Goal: Information Seeking & Learning: Find specific fact

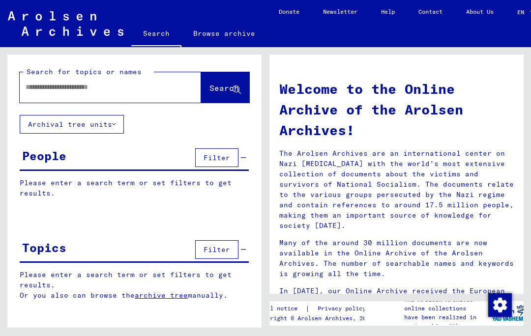
click at [41, 86] on input "text" at bounding box center [99, 87] width 146 height 10
click at [236, 92] on icon at bounding box center [236, 90] width 8 height 8
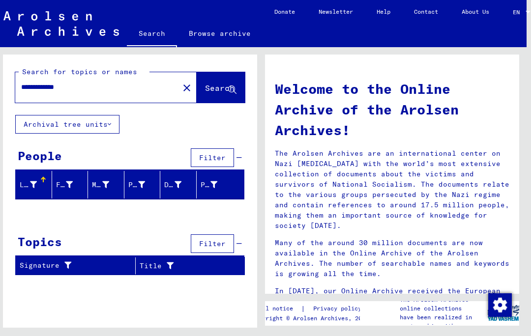
scroll to position [0, 4]
click at [48, 85] on input "**********" at bounding box center [95, 87] width 146 height 10
type input "*******"
click at [222, 84] on span "Search" at bounding box center [219, 88] width 29 height 10
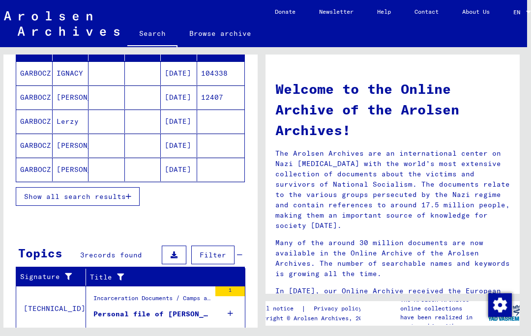
scroll to position [145, 0]
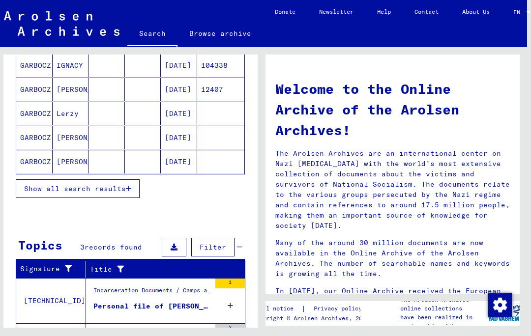
click at [43, 189] on span "Show all search results" at bounding box center [75, 188] width 102 height 9
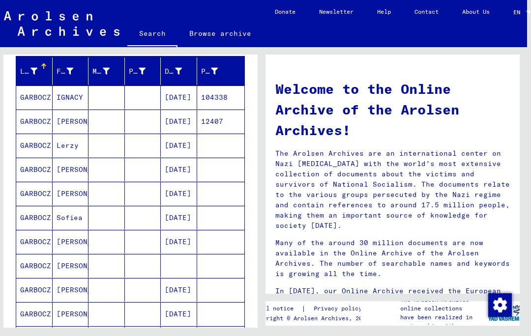
scroll to position [99, 0]
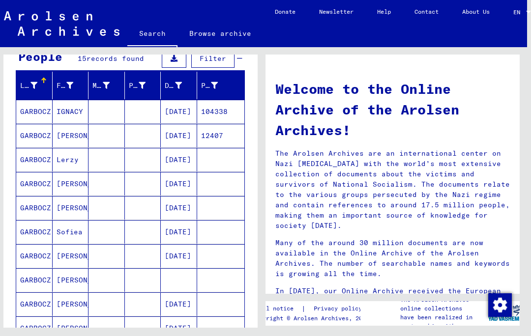
click at [43, 155] on mat-cell "GARBOCZ" at bounding box center [34, 160] width 36 height 24
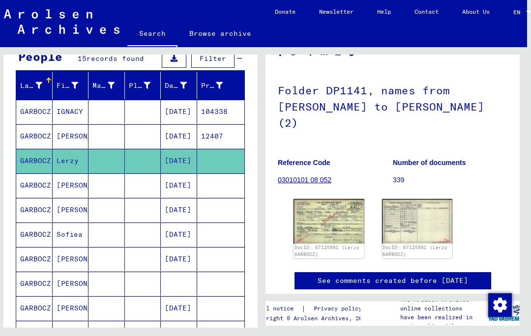
scroll to position [54, 0]
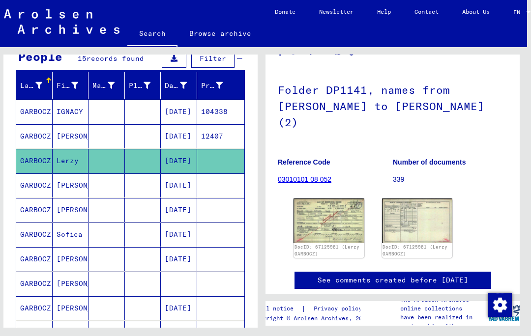
click at [335, 219] on img at bounding box center [328, 220] width 71 height 44
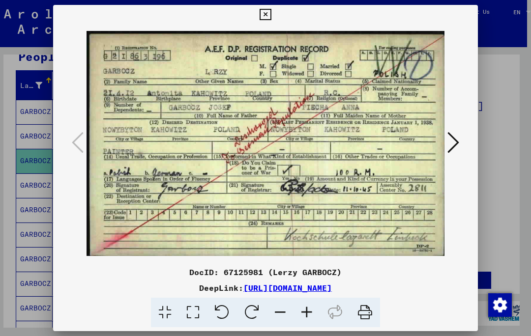
click at [271, 14] on icon at bounding box center [264, 15] width 11 height 12
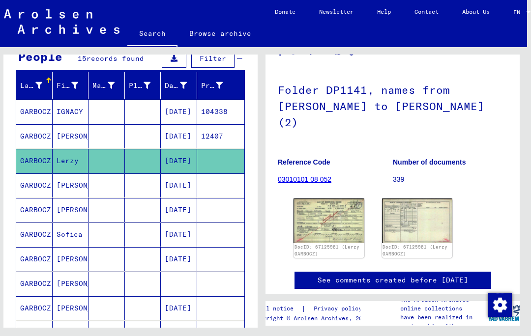
scroll to position [98, 0]
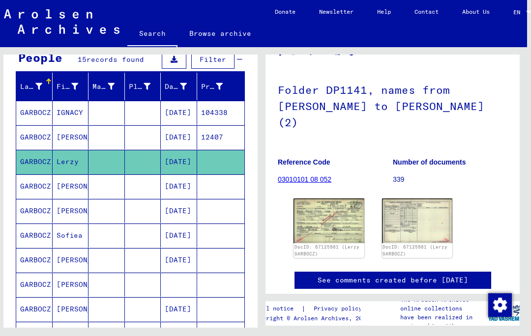
click at [212, 108] on mat-cell "104338" at bounding box center [221, 113] width 48 height 24
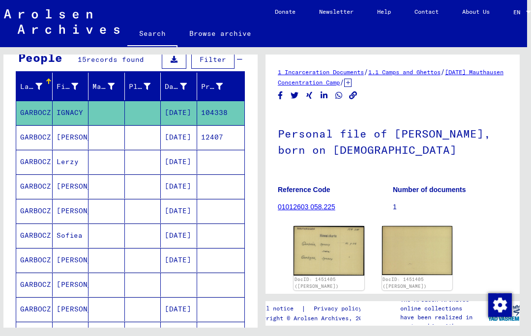
click at [327, 249] on img at bounding box center [328, 250] width 71 height 49
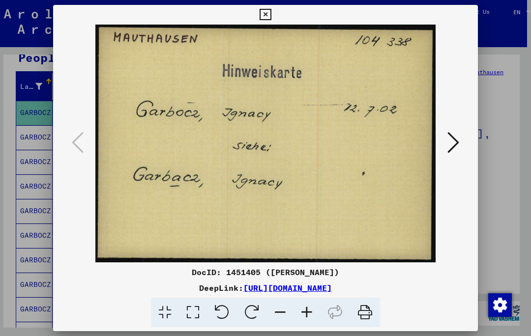
click at [457, 142] on icon at bounding box center [453, 143] width 12 height 24
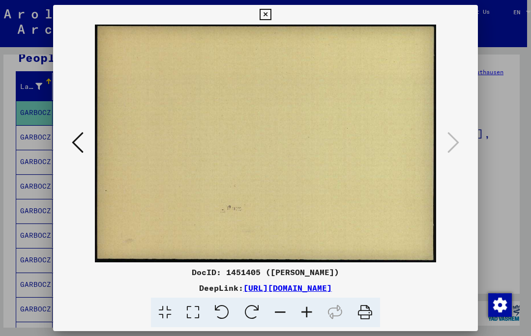
click at [70, 143] on button at bounding box center [78, 143] width 18 height 28
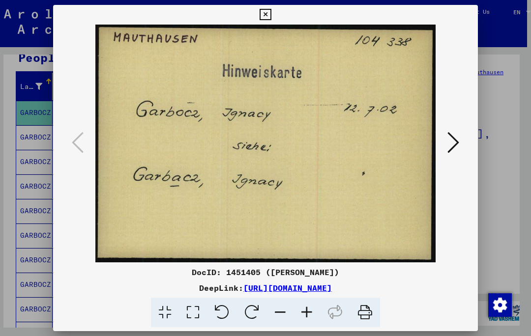
click at [274, 9] on button at bounding box center [264, 15] width 17 height 20
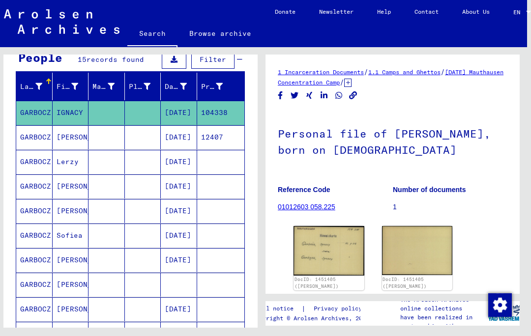
click at [70, 133] on mat-cell "[PERSON_NAME]" at bounding box center [71, 137] width 36 height 24
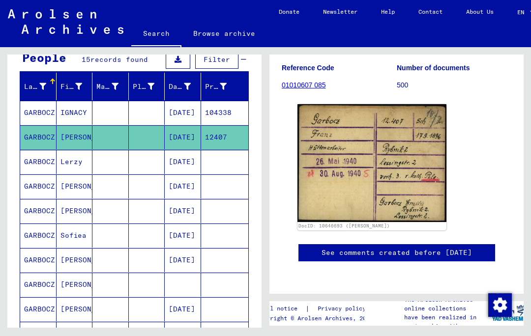
click at [399, 156] on img at bounding box center [371, 163] width 149 height 118
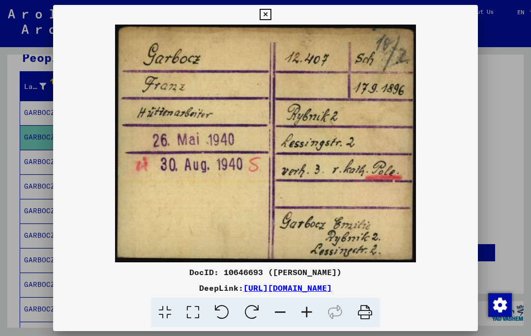
click at [271, 12] on icon at bounding box center [264, 15] width 11 height 12
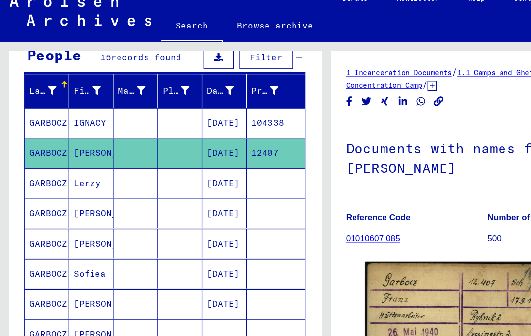
click at [50, 150] on mat-cell "GARBOCZ" at bounding box center [38, 162] width 36 height 24
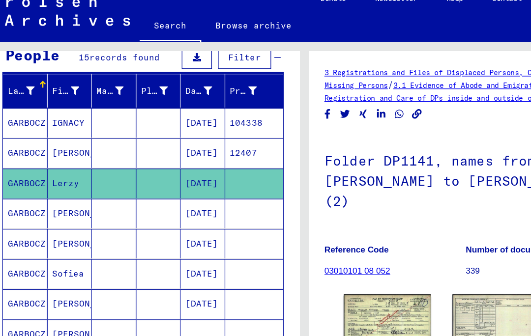
scroll to position [0, 22]
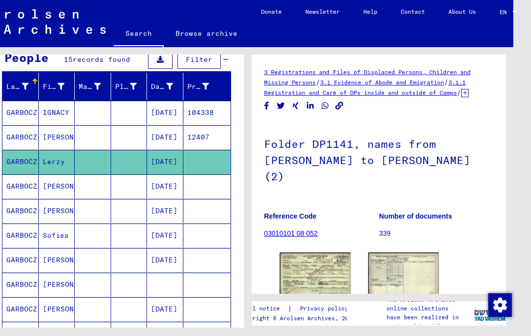
click at [317, 277] on img at bounding box center [315, 275] width 71 height 44
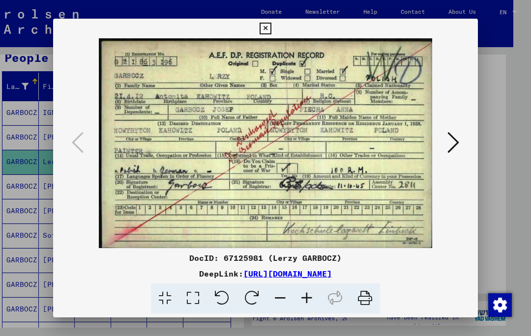
click at [87, 130] on img at bounding box center [265, 143] width 358 height 210
click at [459, 147] on button at bounding box center [453, 143] width 18 height 28
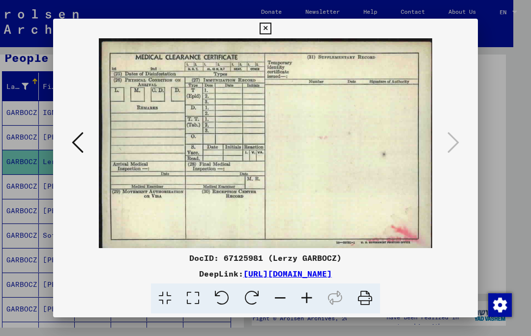
click at [271, 27] on icon at bounding box center [264, 29] width 11 height 12
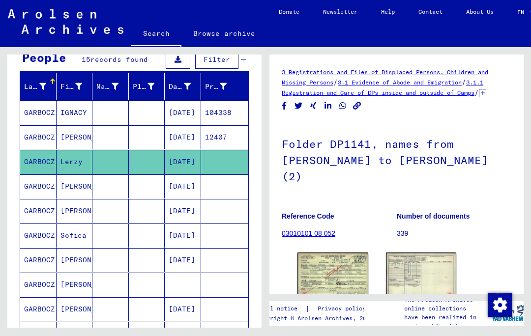
scroll to position [0, 0]
click at [36, 182] on mat-cell "GARBOCZ" at bounding box center [38, 186] width 36 height 24
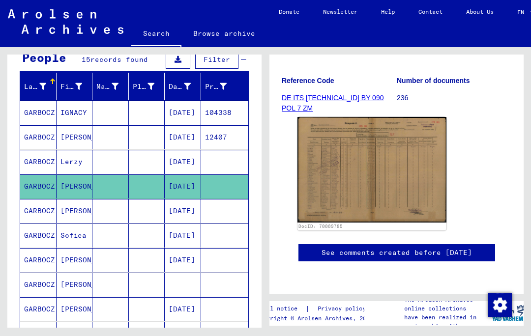
scroll to position [170, 0]
click at [358, 126] on img at bounding box center [371, 170] width 149 height 106
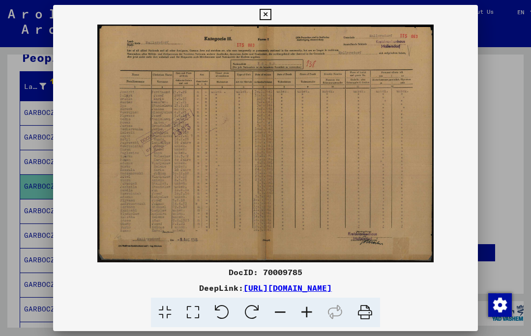
click at [271, 12] on icon at bounding box center [264, 15] width 11 height 12
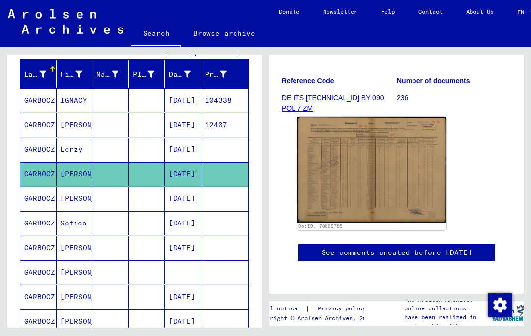
scroll to position [113, 0]
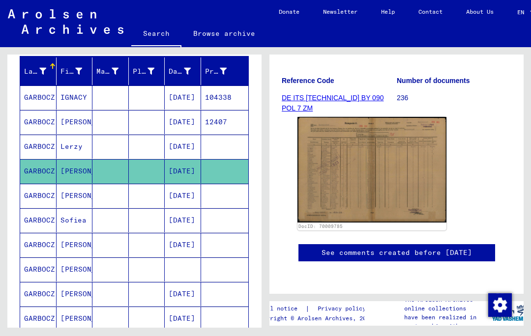
click at [46, 196] on mat-cell "GARBOCZ" at bounding box center [38, 196] width 36 height 24
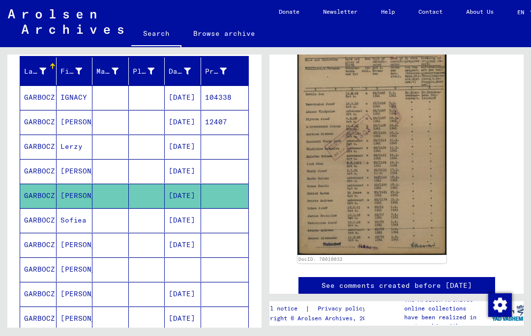
scroll to position [223, 0]
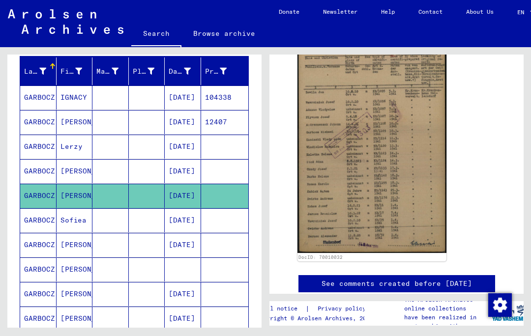
click at [364, 148] on img at bounding box center [371, 148] width 149 height 209
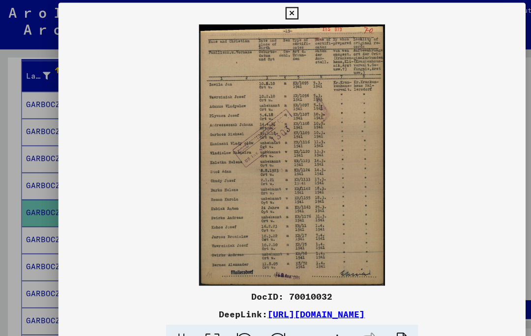
click at [271, 12] on icon at bounding box center [264, 15] width 11 height 12
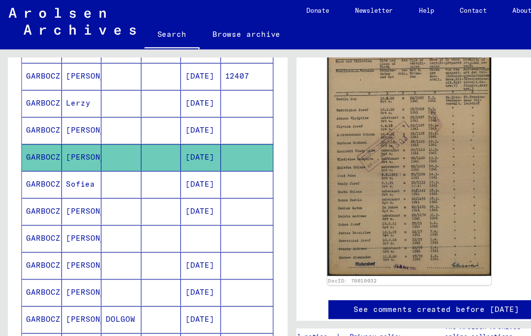
scroll to position [183, 0]
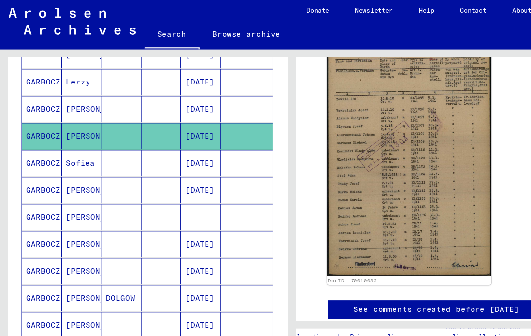
click at [42, 143] on mat-cell "GARBOCZ" at bounding box center [38, 151] width 36 height 24
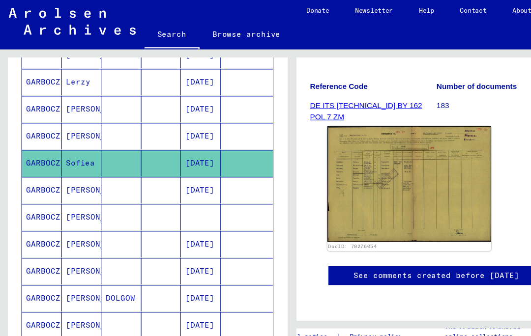
scroll to position [149, 0]
click at [376, 154] on img at bounding box center [371, 169] width 149 height 105
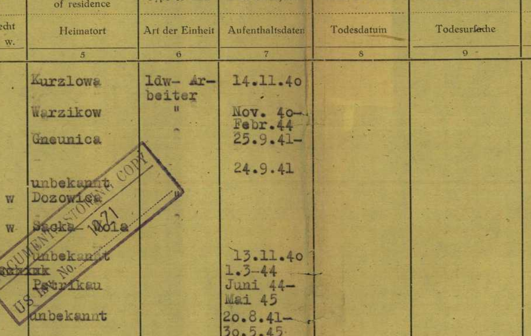
click at [72, 46] on img at bounding box center [265, 143] width 424 height 207
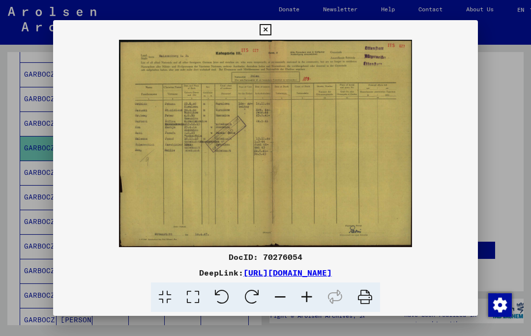
click at [271, 34] on icon at bounding box center [264, 30] width 11 height 12
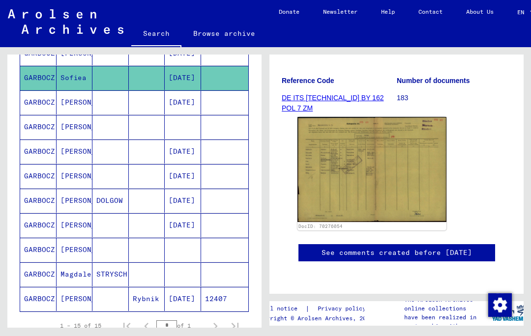
scroll to position [273, 0]
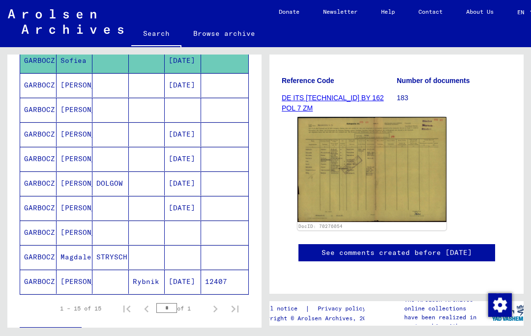
click at [42, 108] on mat-cell "GARBOCZ" at bounding box center [38, 110] width 36 height 24
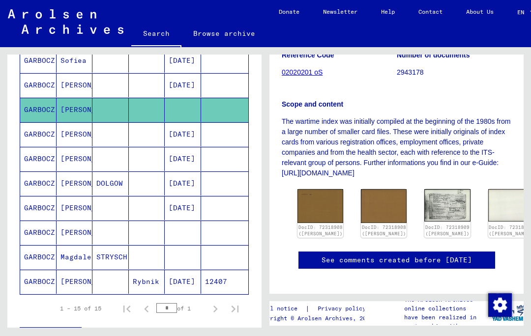
scroll to position [203, 0]
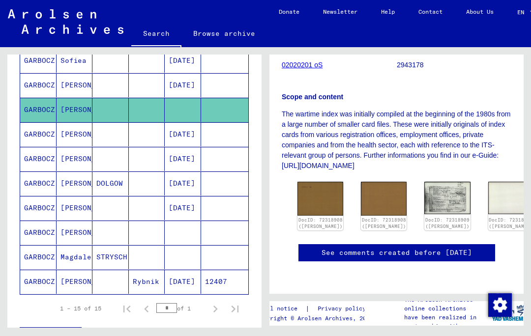
click at [316, 217] on link "DocID: 72318908 ([PERSON_NAME])" at bounding box center [320, 223] width 44 height 12
